Goal: Find specific page/section: Find specific page/section

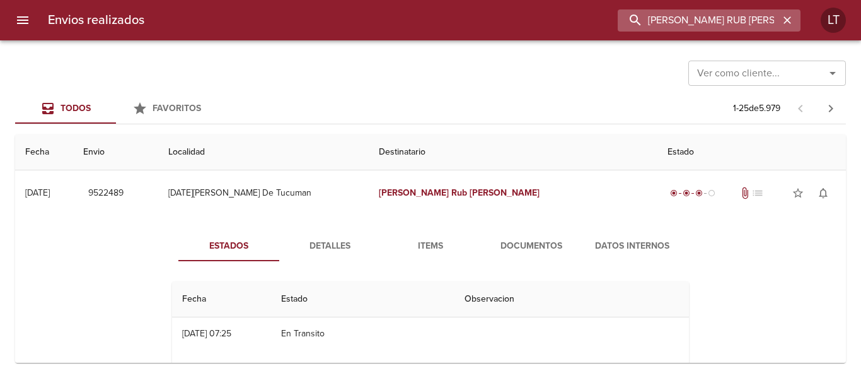
click at [726, 13] on input "[PERSON_NAME] RUB [PERSON_NAME]" at bounding box center [698, 20] width 161 height 22
paste input "9511382"
type input "9511382"
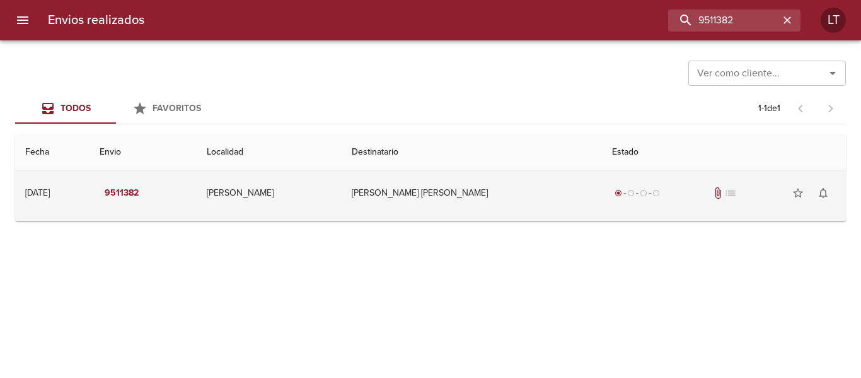
click at [463, 206] on td "[PERSON_NAME] [PERSON_NAME]" at bounding box center [472, 192] width 260 height 45
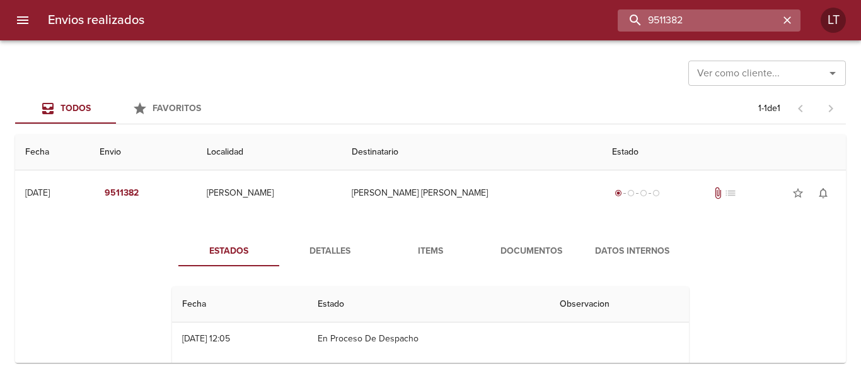
click at [731, 20] on input "9511382" at bounding box center [698, 20] width 161 height 22
